Goal: Transaction & Acquisition: Book appointment/travel/reservation

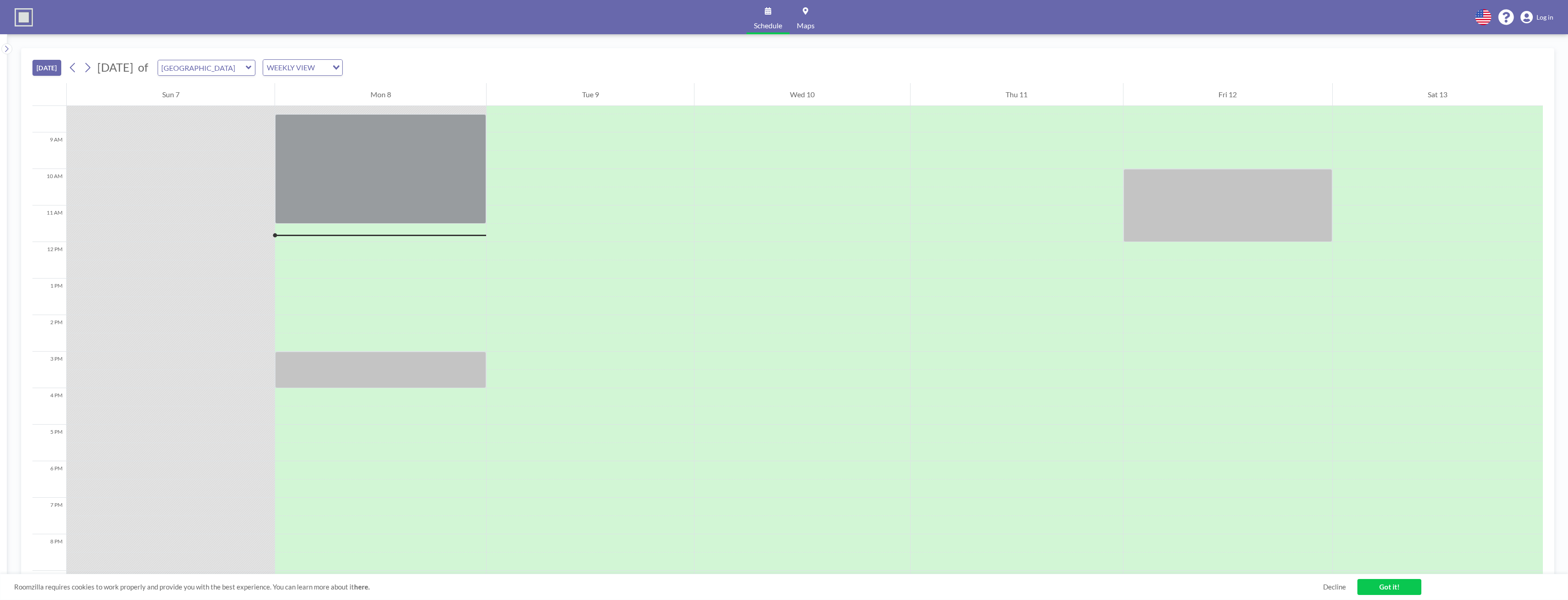
scroll to position [265, 0]
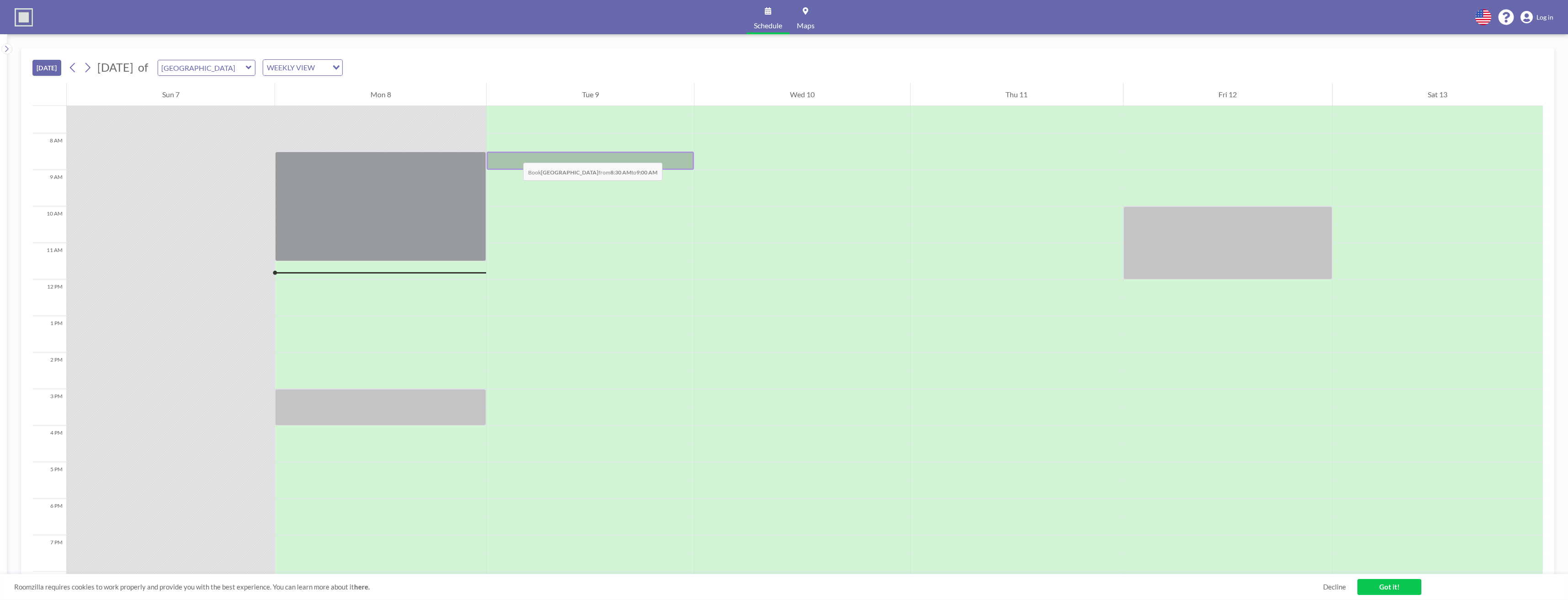
click at [514, 153] on div at bounding box center [590, 161] width 208 height 18
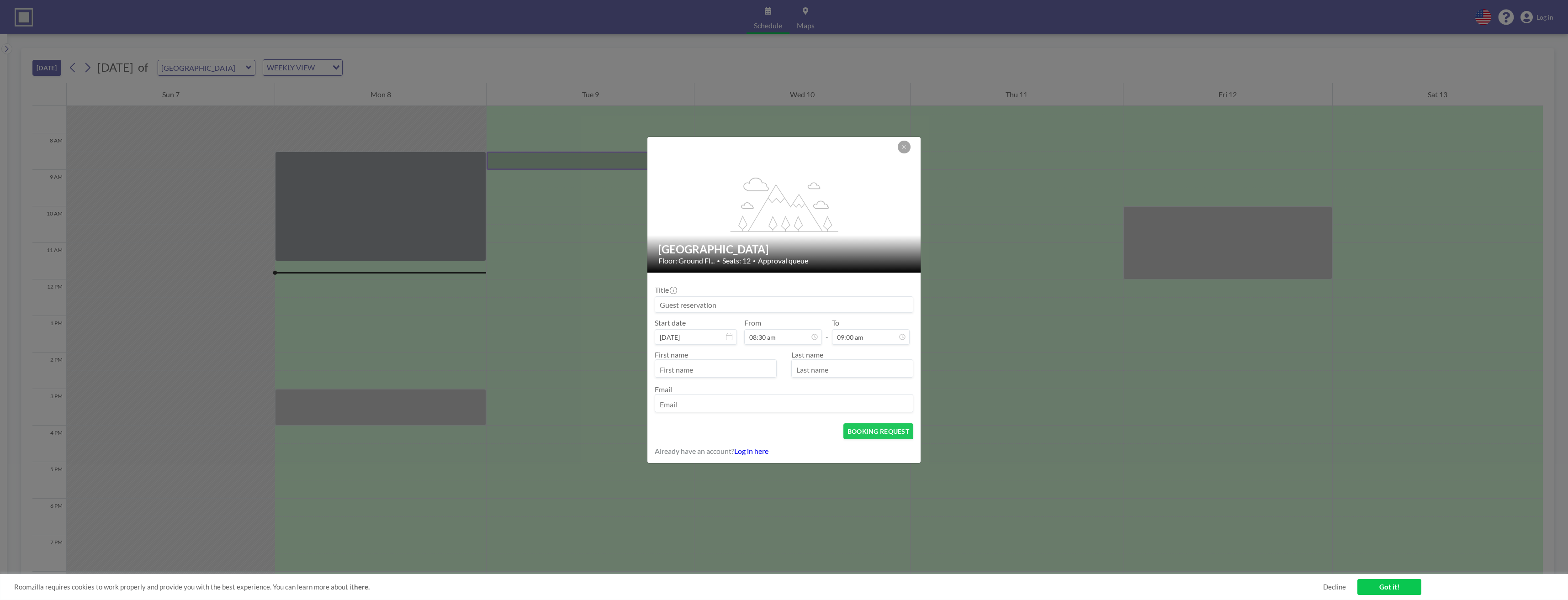
click at [573, 301] on input at bounding box center [783, 305] width 257 height 16
type input "P"
type input "Rich H Meeting"
click at [573, 301] on input "text" at bounding box center [715, 369] width 121 height 16
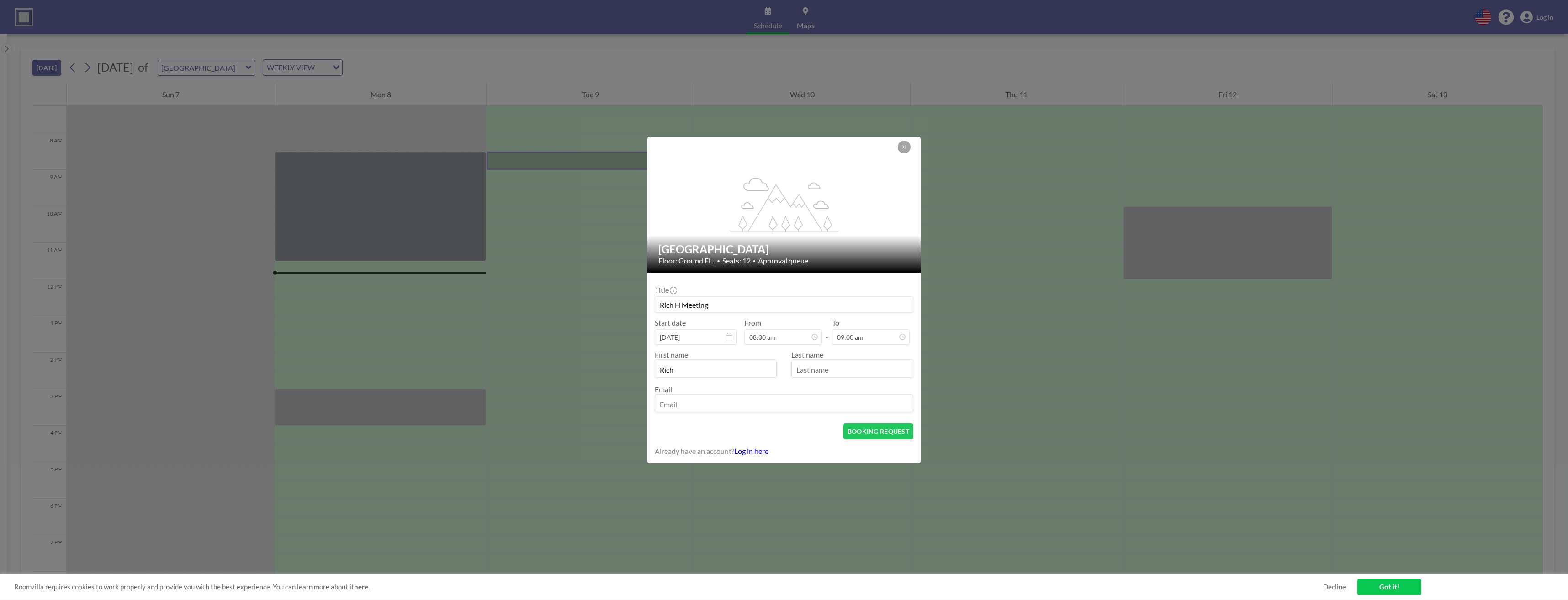
type input "Rich"
type input "[PERSON_NAME]"
click at [573, 301] on input "email" at bounding box center [783, 405] width 257 height 16
type input "[PERSON_NAME][DOMAIN_NAME][EMAIL_ADDRESS][PERSON_NAME][DOMAIN_NAME]"
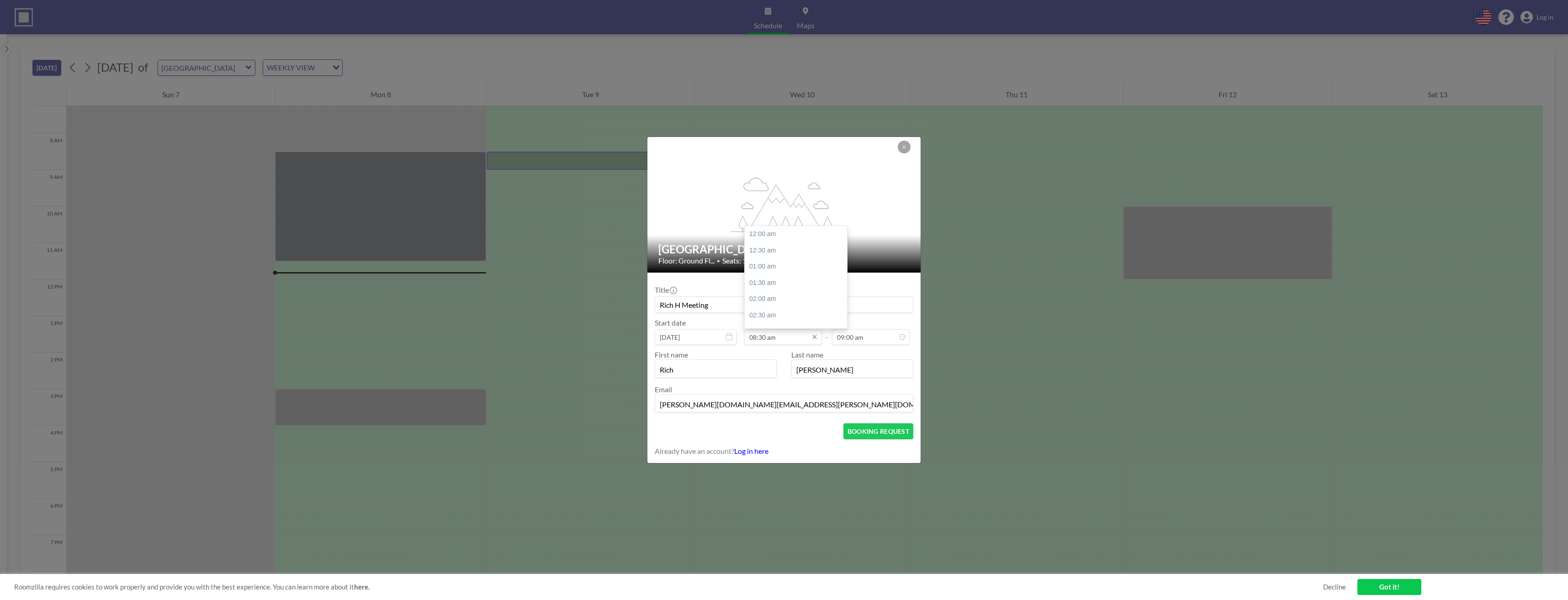
scroll to position [276, 0]
click at [573, 301] on input "08:30 am" at bounding box center [783, 337] width 78 height 16
click at [573, 301] on input "09:00 am" at bounding box center [871, 337] width 78 height 16
click at [573, 301] on div "12:30 pm" at bounding box center [861, 302] width 107 height 16
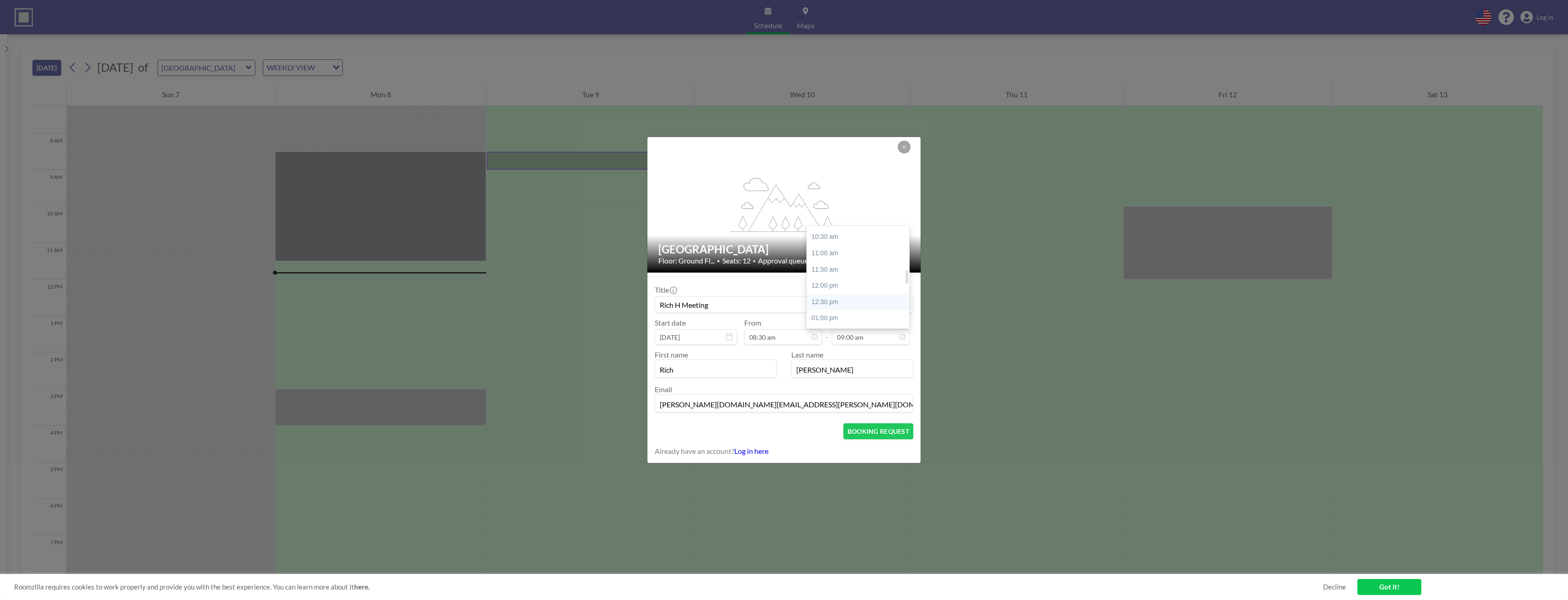
type input "12:30 pm"
click at [573, 301] on button "BOOKING REQUEST" at bounding box center [878, 431] width 70 height 16
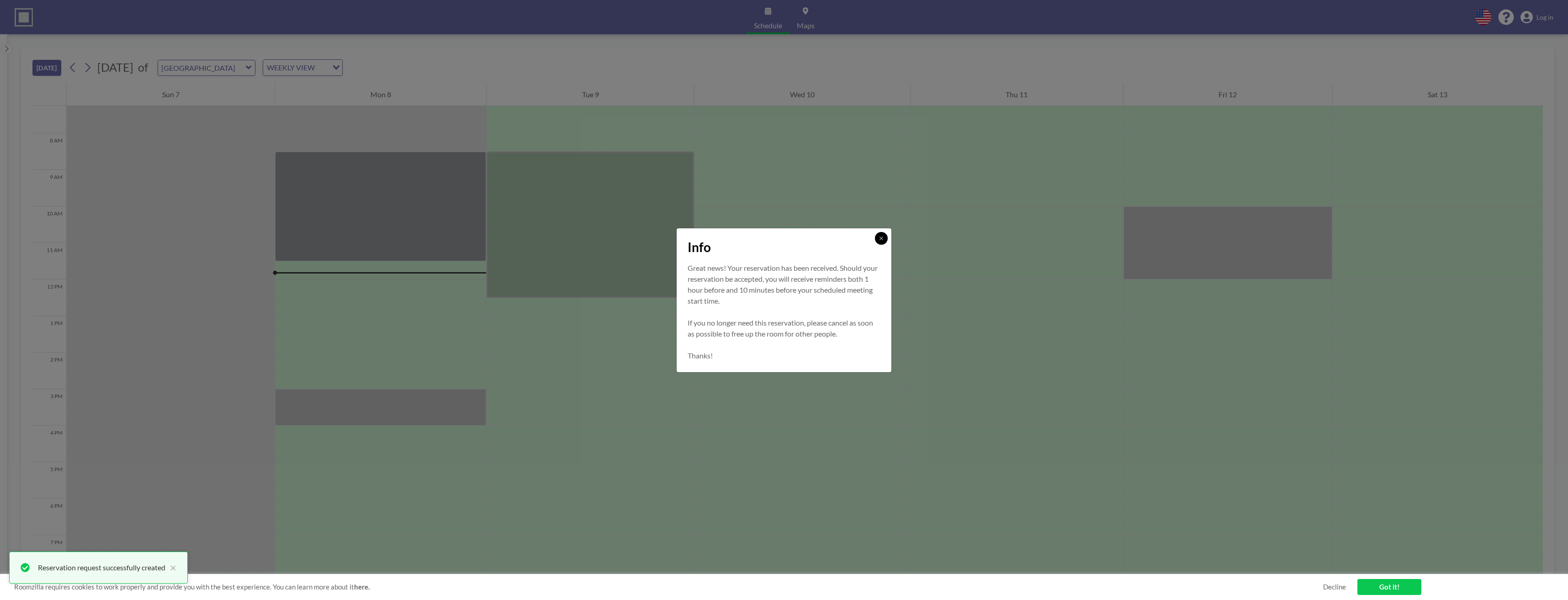
click at [573, 237] on icon at bounding box center [881, 238] width 5 height 5
